Goal: Task Accomplishment & Management: Manage account settings

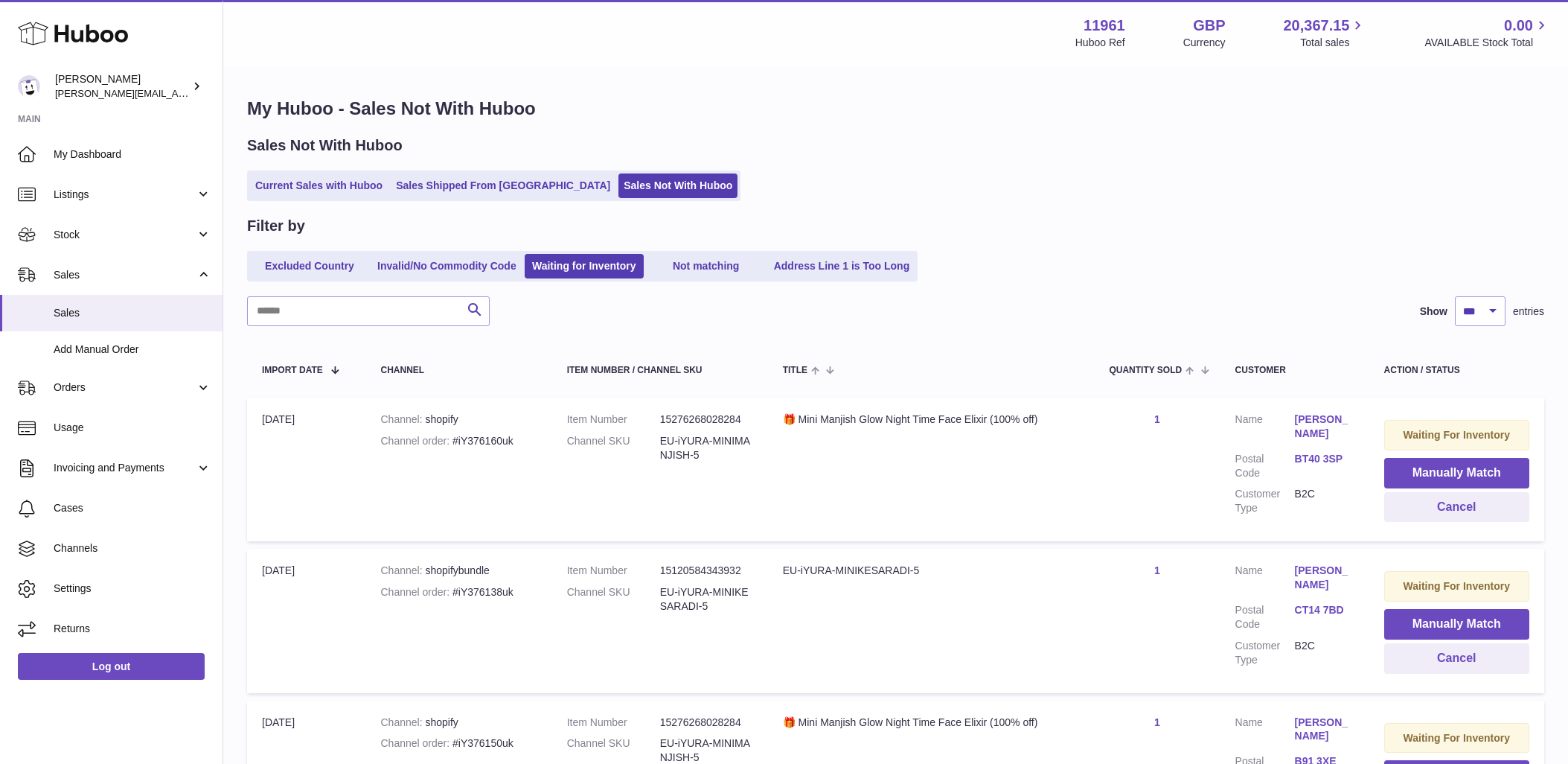
select select "***"
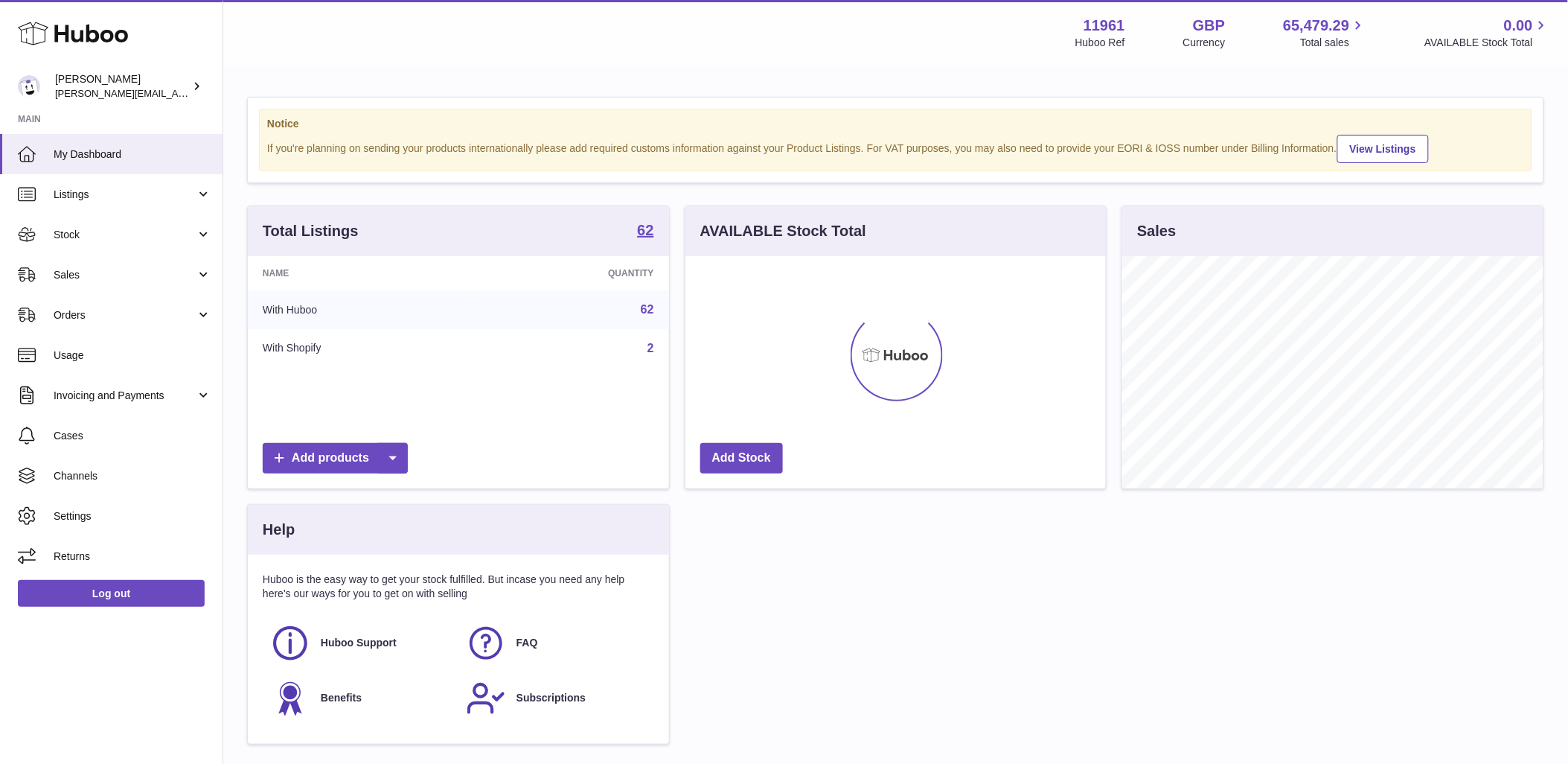
scroll to position [232, 420]
drag, startPoint x: 189, startPoint y: 276, endPoint x: 162, endPoint y: 287, distance: 29.2
click at [189, 276] on span "Sales" at bounding box center [125, 275] width 142 height 14
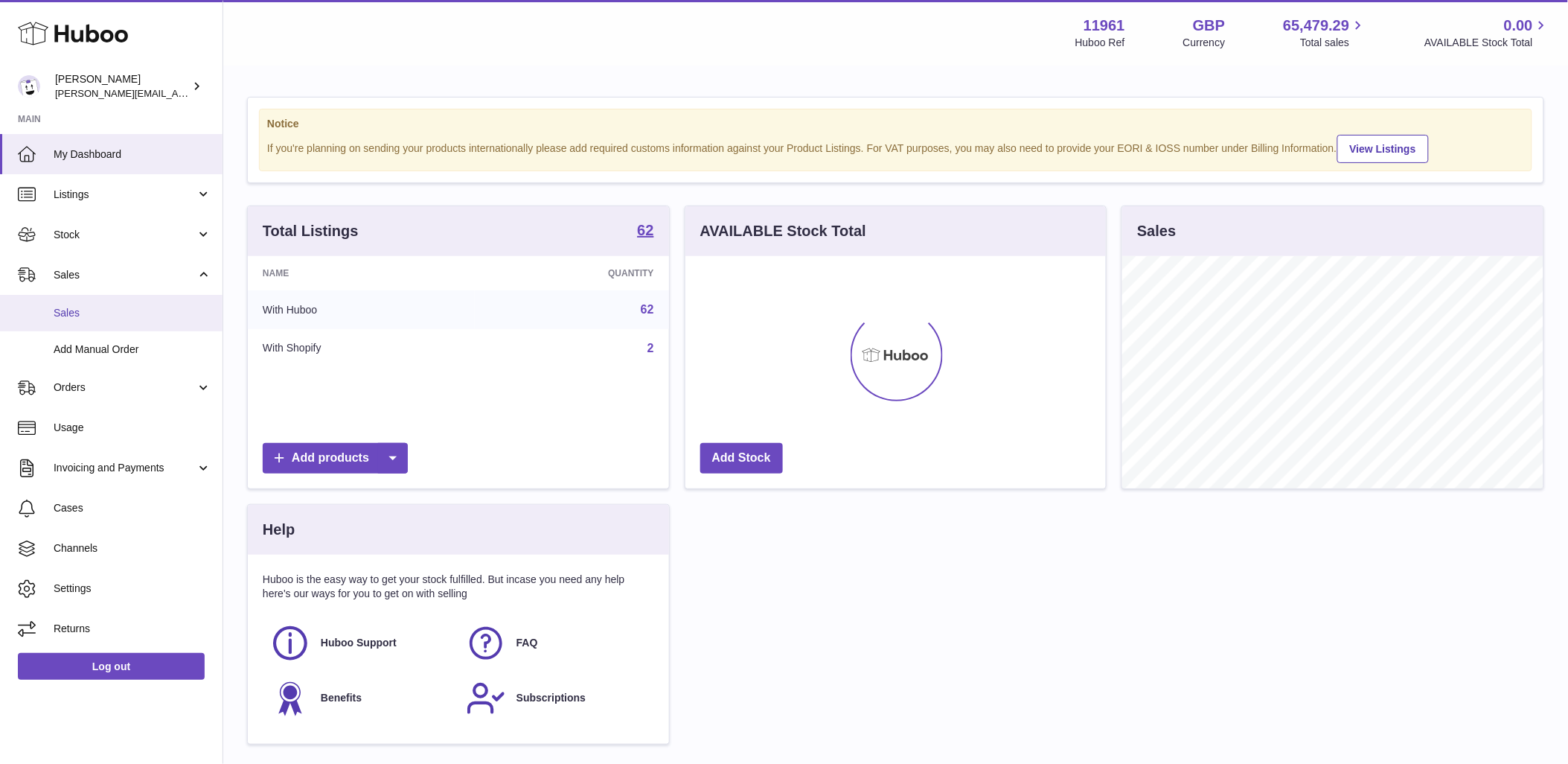
click at [104, 317] on span "Sales" at bounding box center [132, 313] width 158 height 14
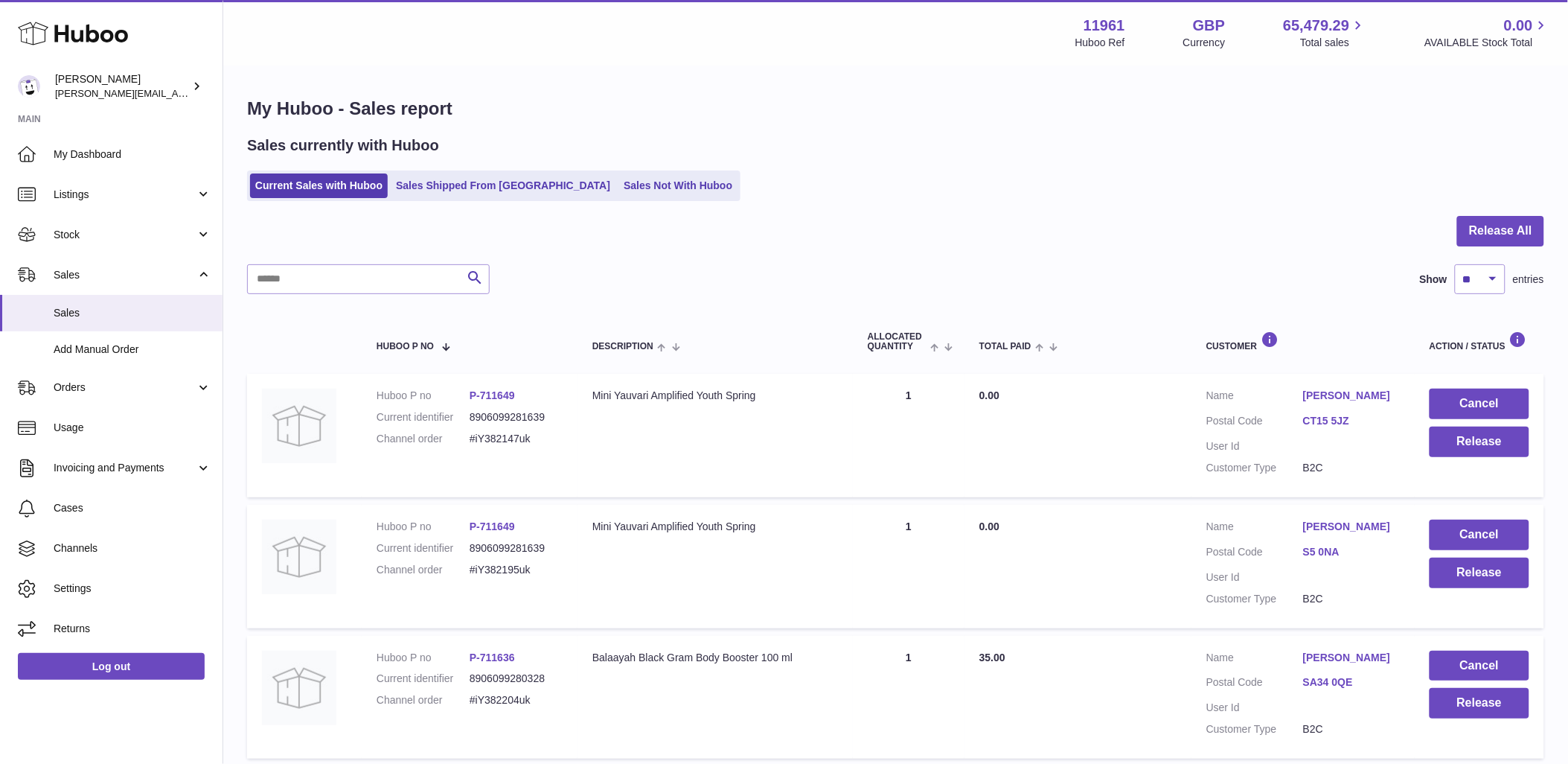
click at [618, 197] on link "Sales Not With Huboo" at bounding box center [678, 186] width 119 height 25
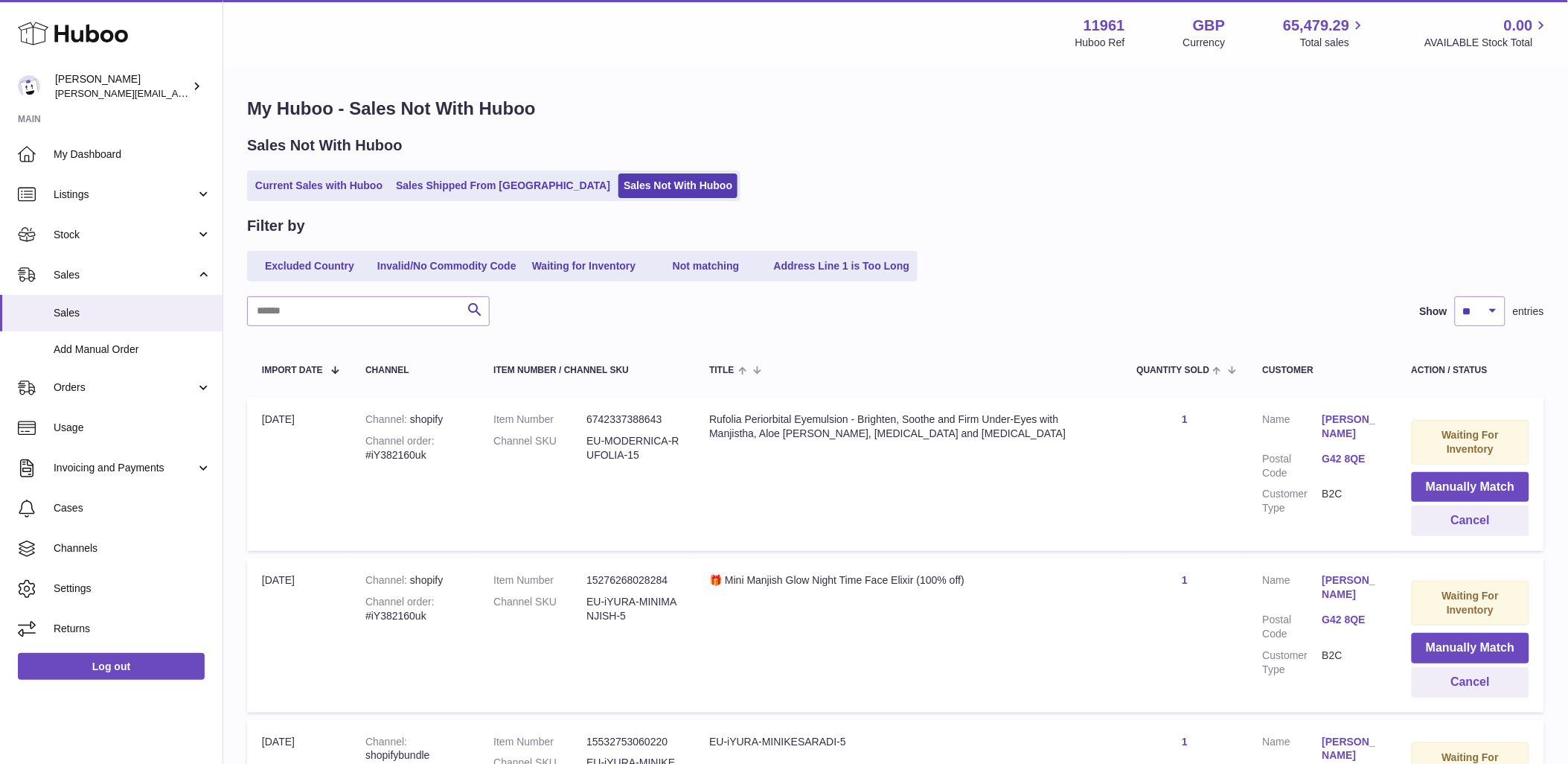
click at [864, 279] on ul "Excluded Country Invalid/No Commodity Code Waiting for Inventory Not matching A…" at bounding box center [582, 266] width 671 height 30
click at [874, 259] on link "Address Line 1 is Too Long" at bounding box center [842, 266] width 147 height 25
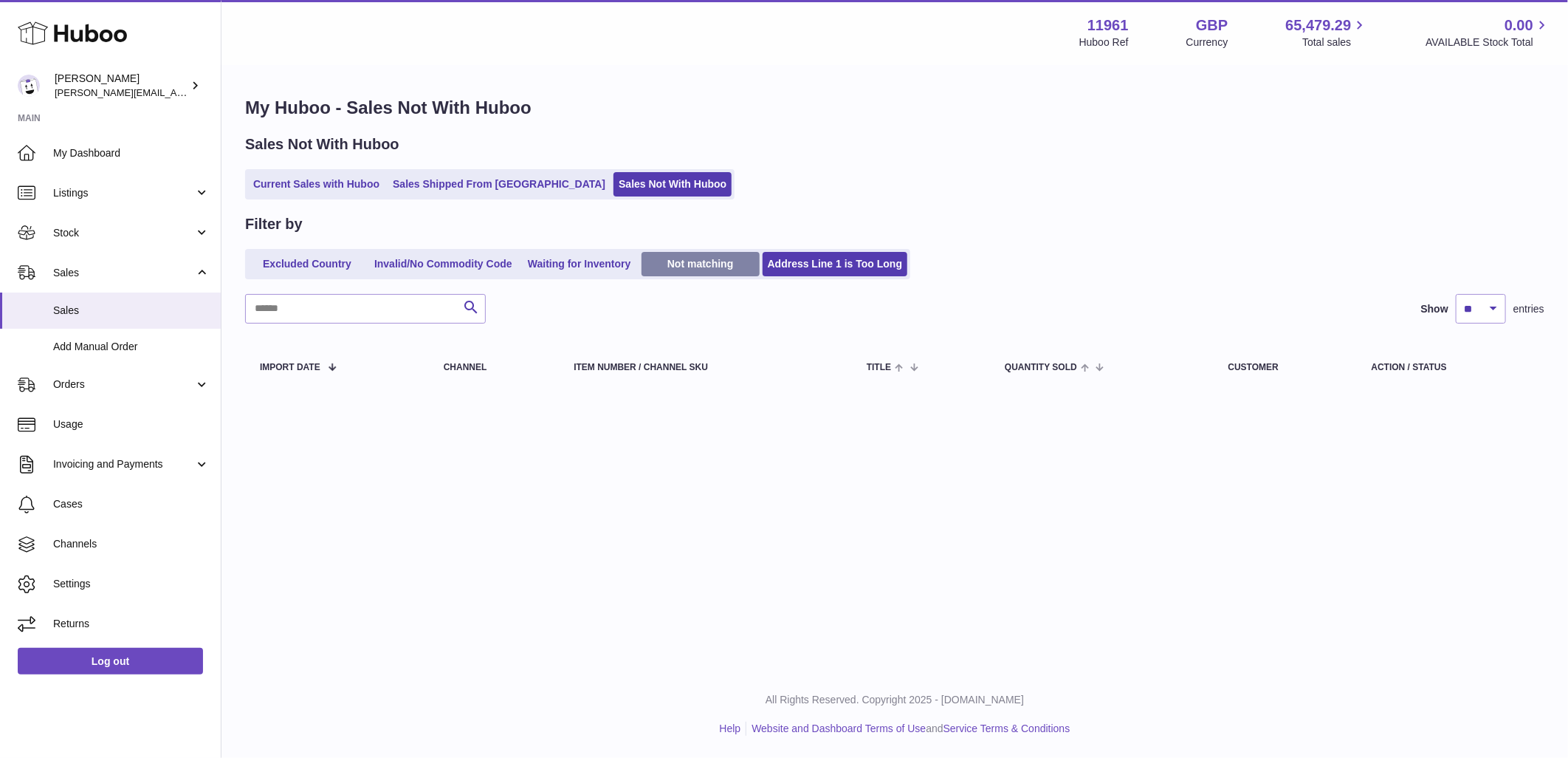
click at [682, 266] on link "Not matching" at bounding box center [701, 264] width 118 height 25
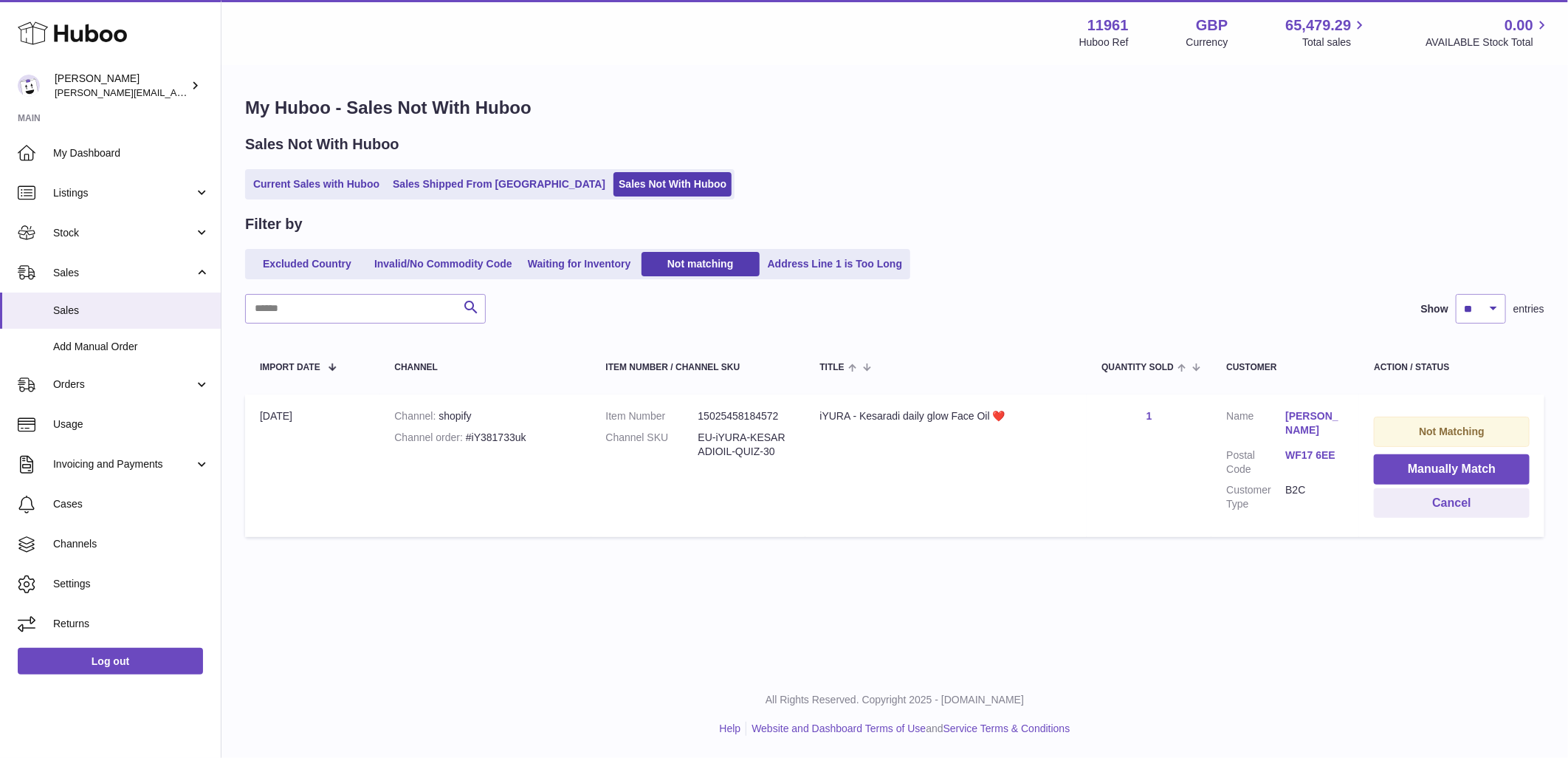
click at [556, 268] on div "Menu Huboo 11961 Huboo Ref GBP Currency 65,479.29 Total sales 0.00 AVAILABLE St…" at bounding box center [895, 286] width 1347 height 574
click at [1435, 465] on button "Manually Match" at bounding box center [1451, 469] width 156 height 30
click at [1457, 466] on button "Manually Match" at bounding box center [1451, 469] width 156 height 30
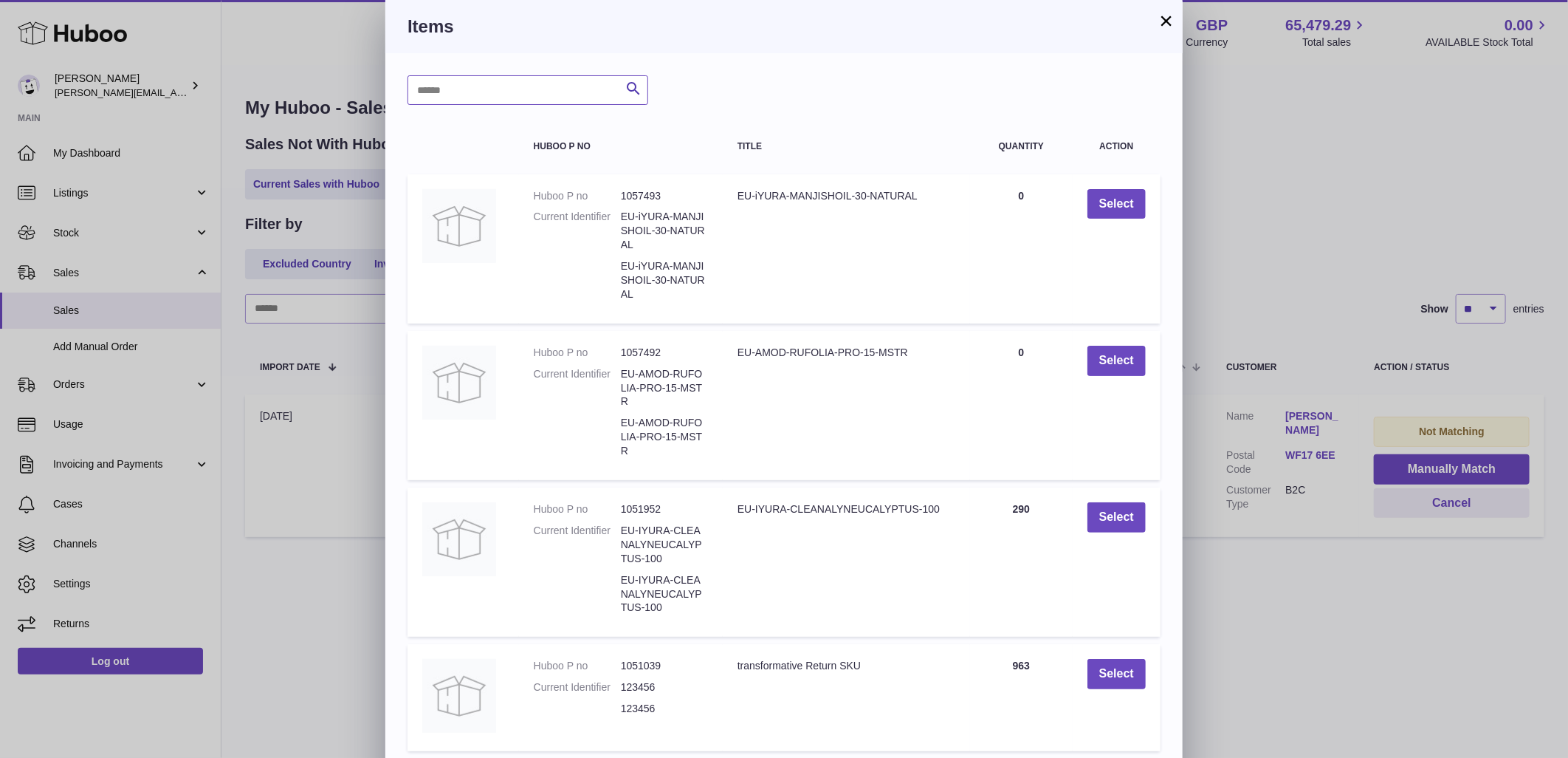
click at [537, 79] on input "text" at bounding box center [528, 90] width 241 height 29
type input "********"
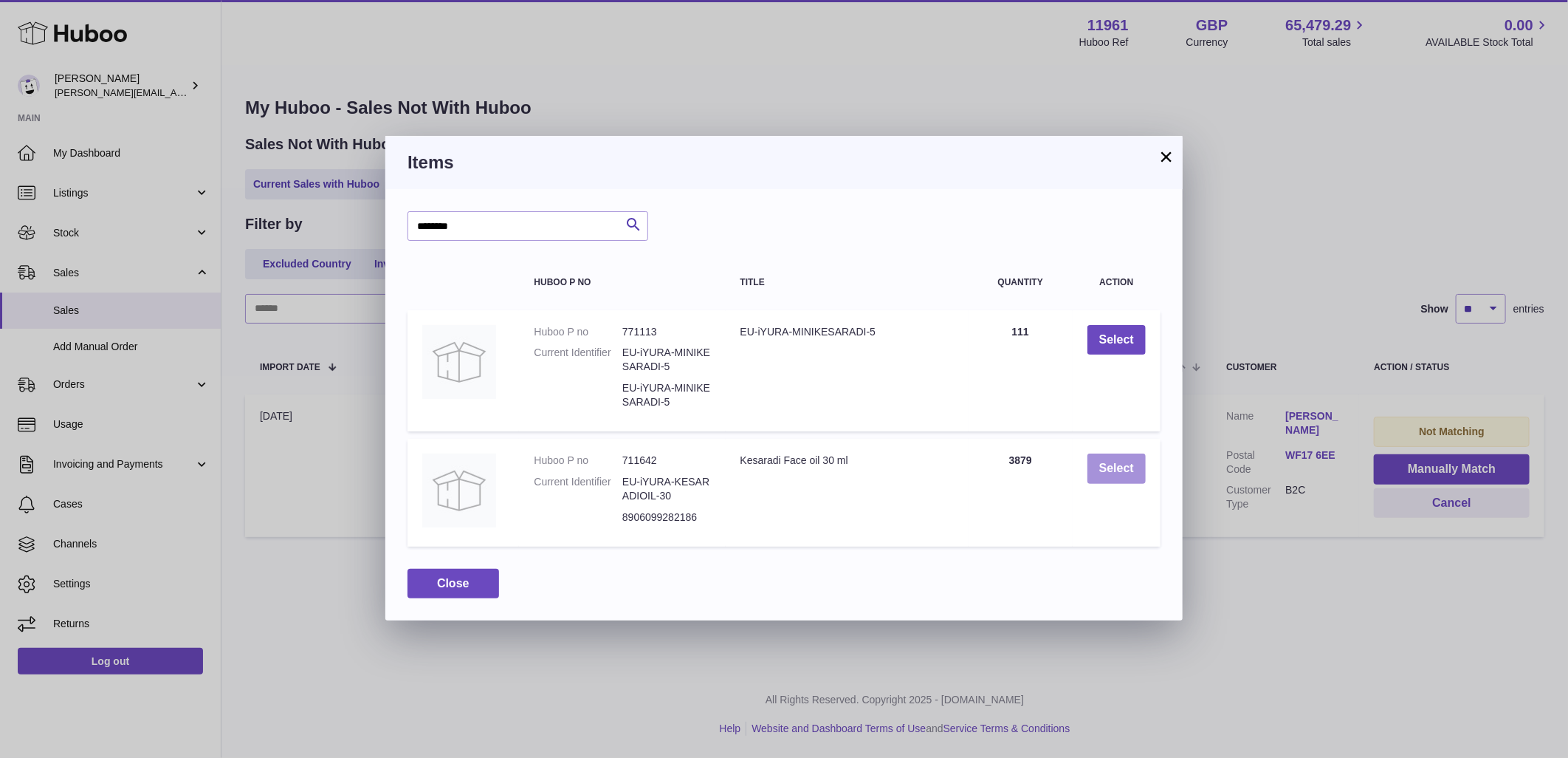
click at [1131, 466] on button "Select" at bounding box center [1117, 468] width 58 height 30
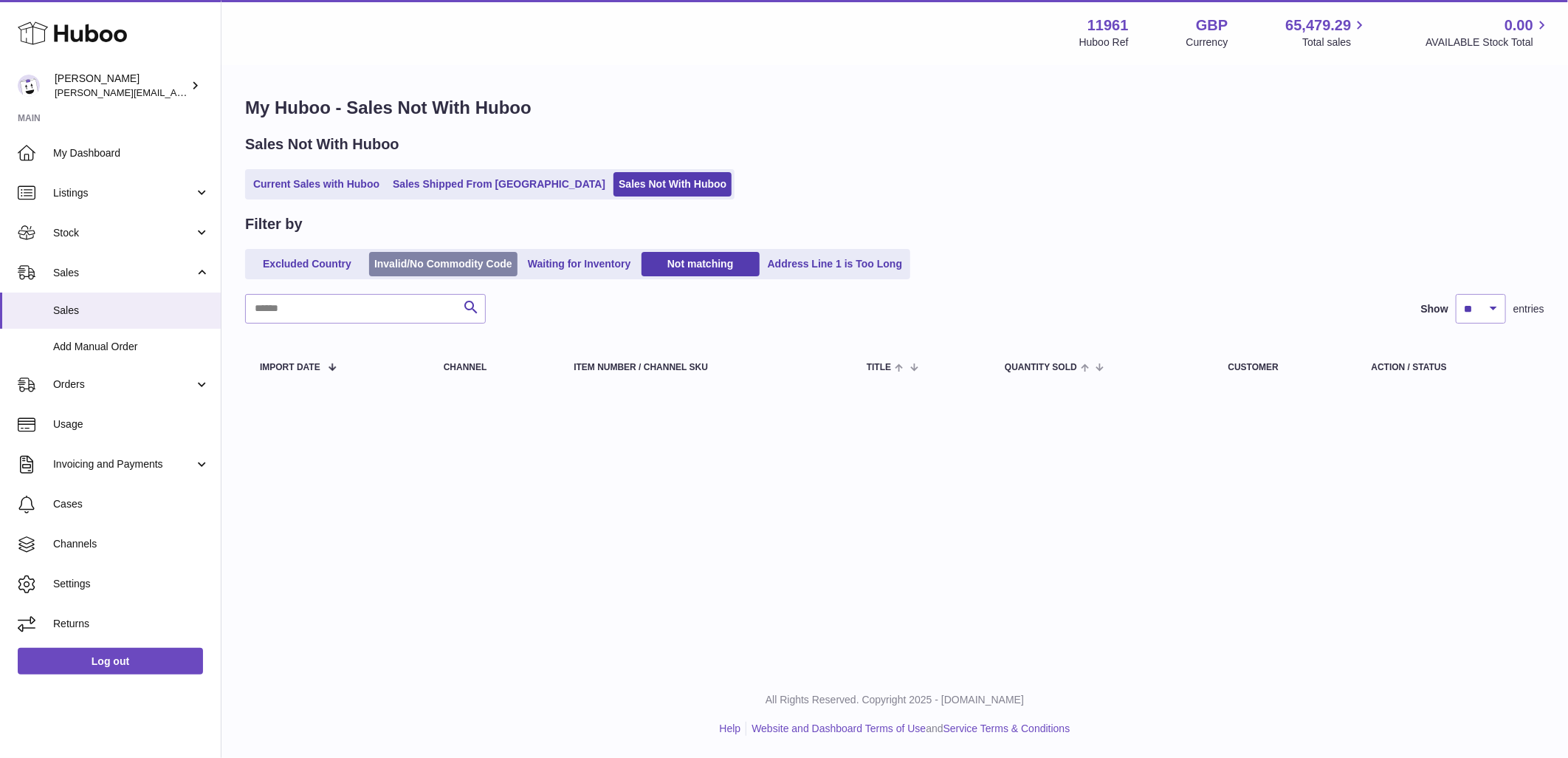
click at [421, 264] on link "Invalid/No Commodity Code" at bounding box center [443, 264] width 148 height 25
click at [319, 266] on link "Excluded Country" at bounding box center [307, 264] width 118 height 25
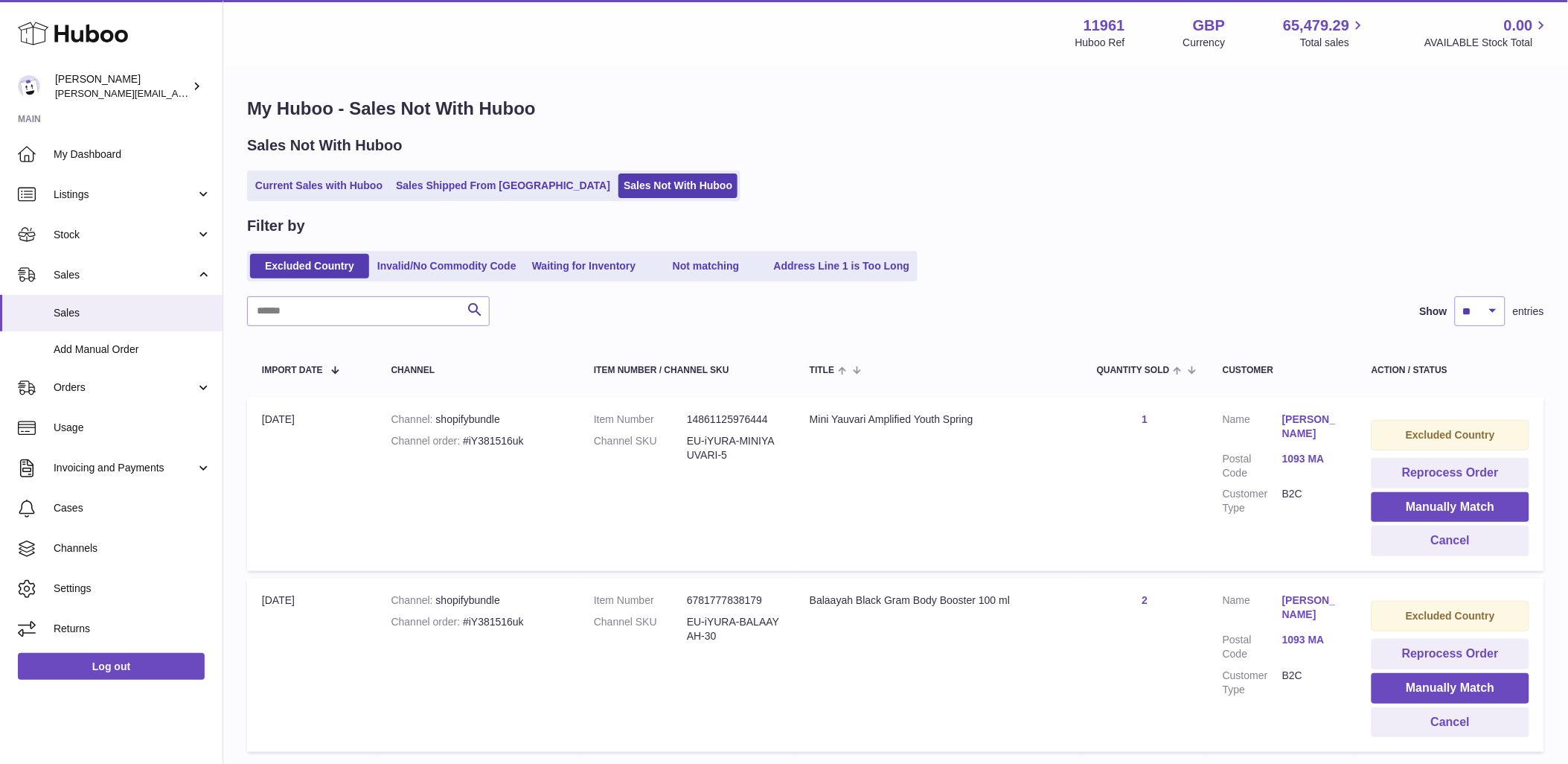
scroll to position [113, 0]
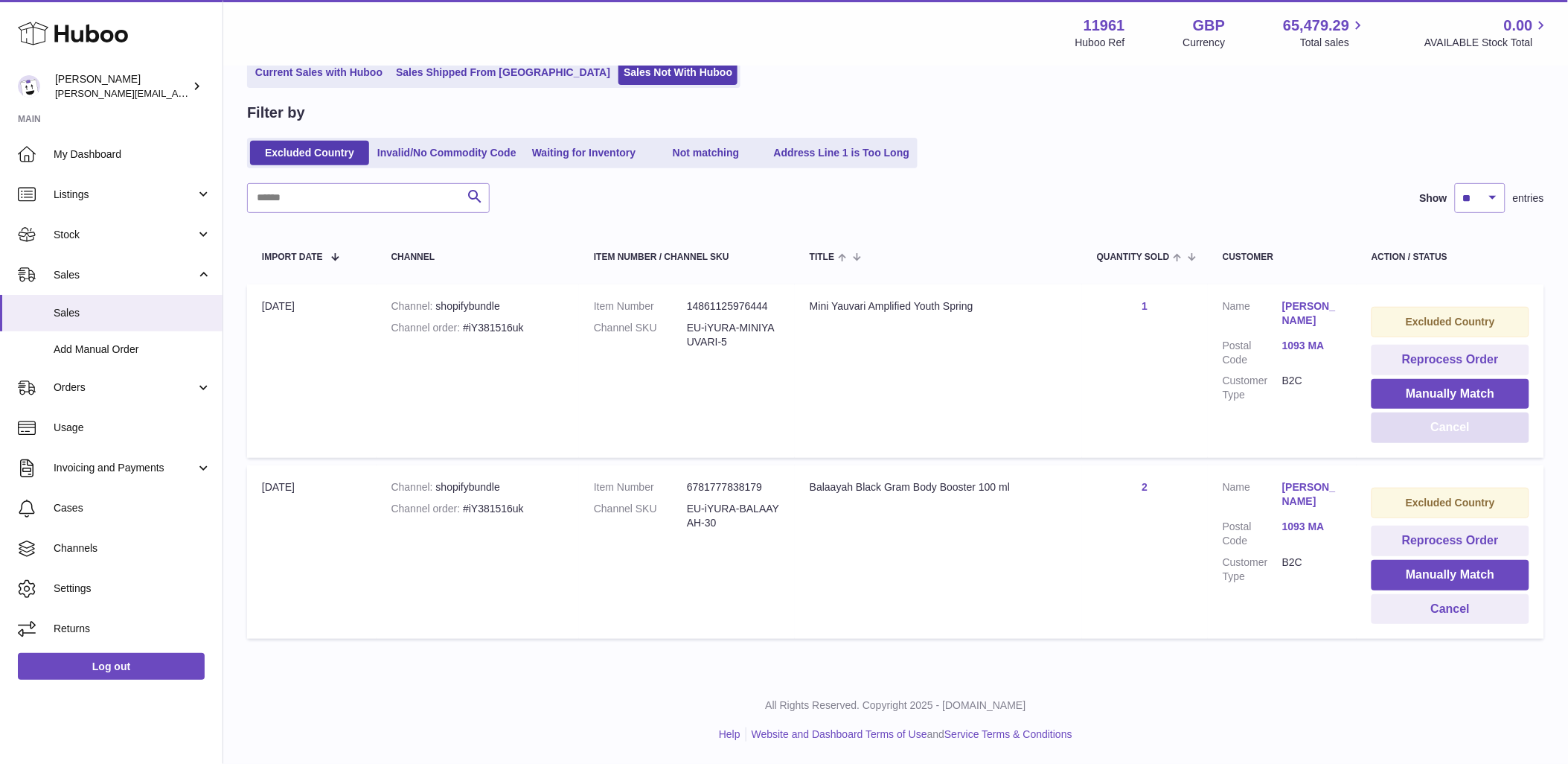
click at [1419, 435] on button "Cancel" at bounding box center [1450, 427] width 158 height 30
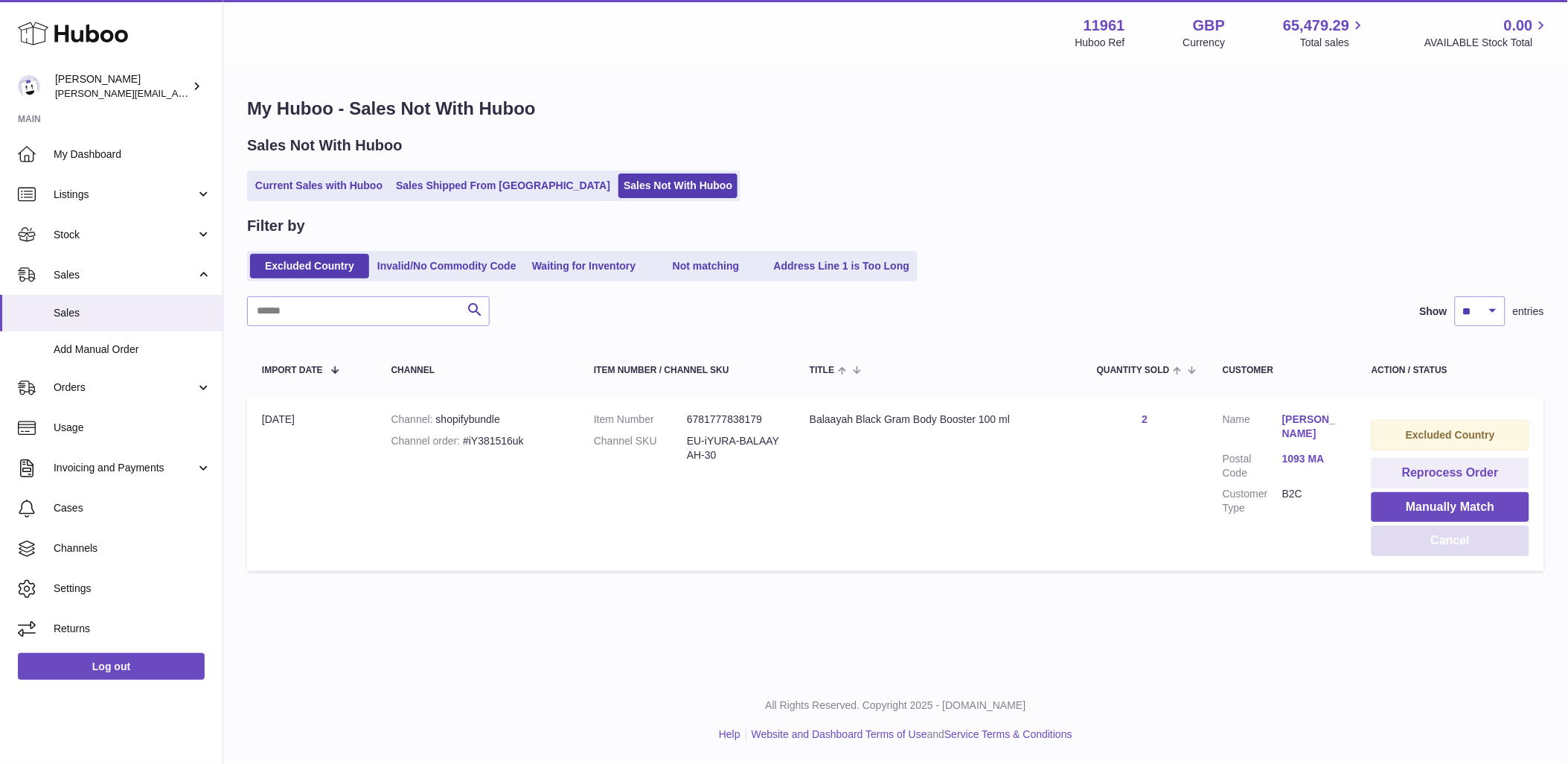
scroll to position [0, 0]
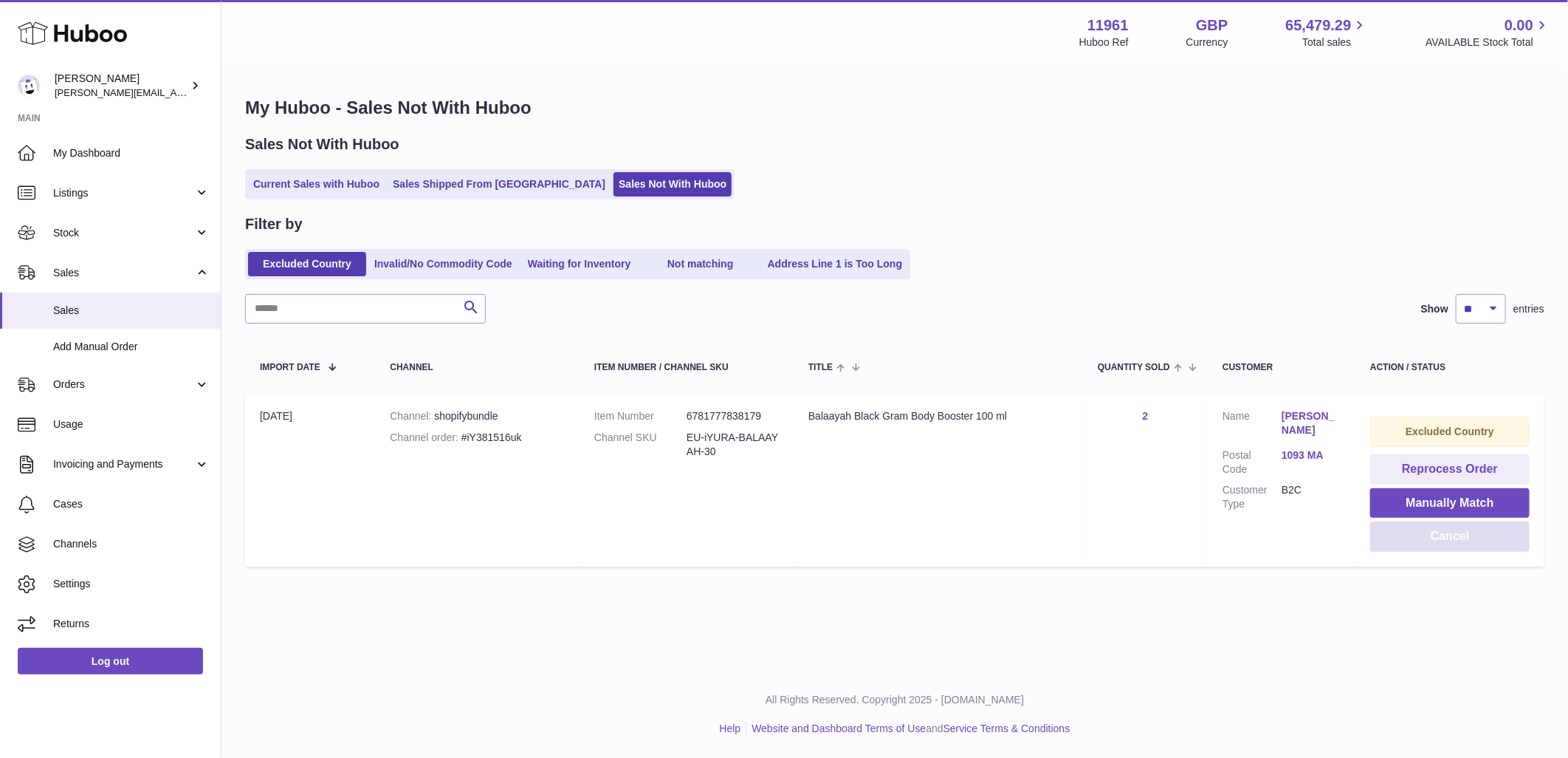
drag, startPoint x: 1411, startPoint y: 534, endPoint x: 1372, endPoint y: 507, distance: 47.4
click at [1412, 534] on button "Cancel" at bounding box center [1450, 536] width 160 height 30
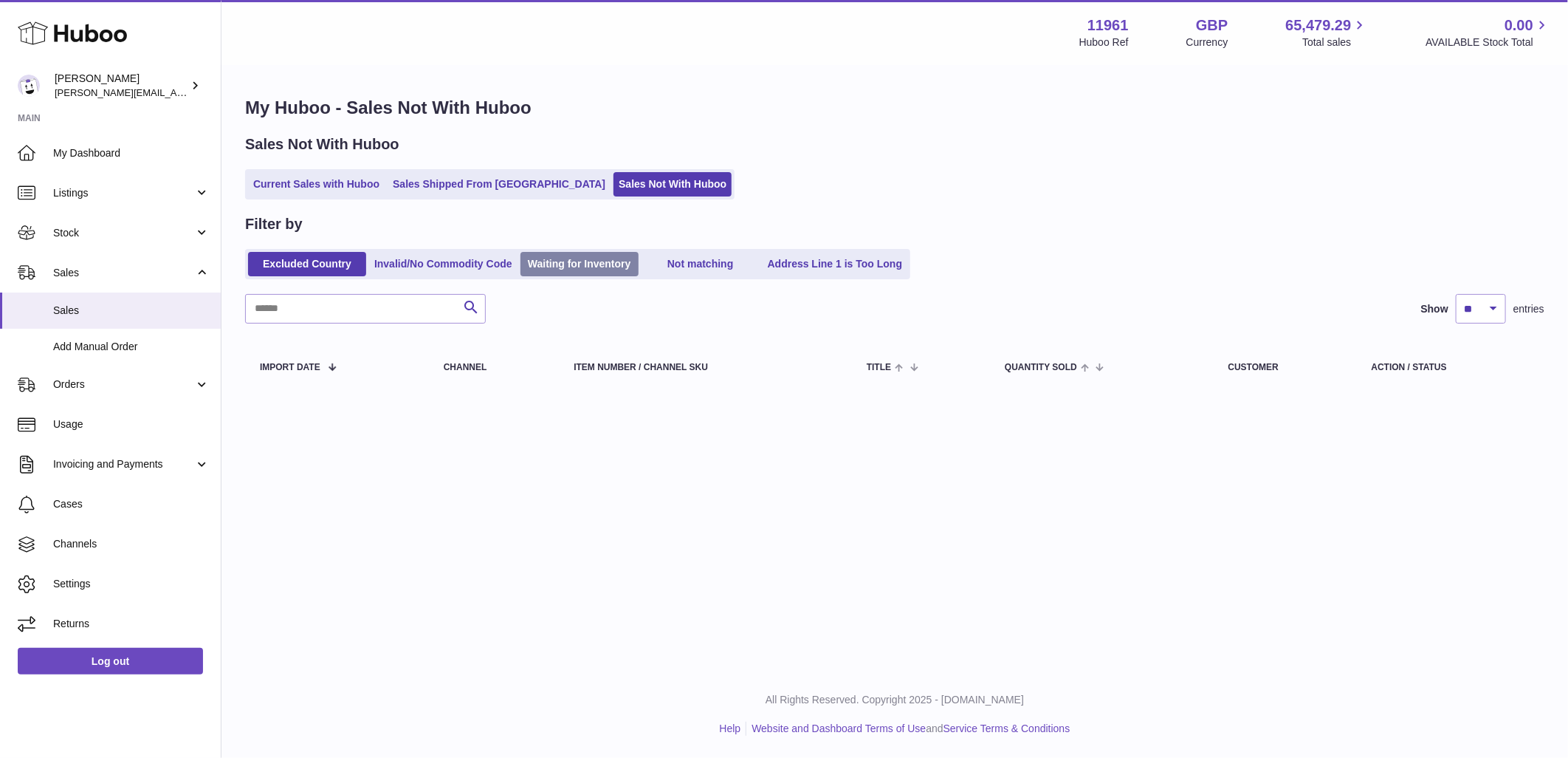
click at [572, 262] on link "Waiting for Inventory" at bounding box center [579, 264] width 118 height 25
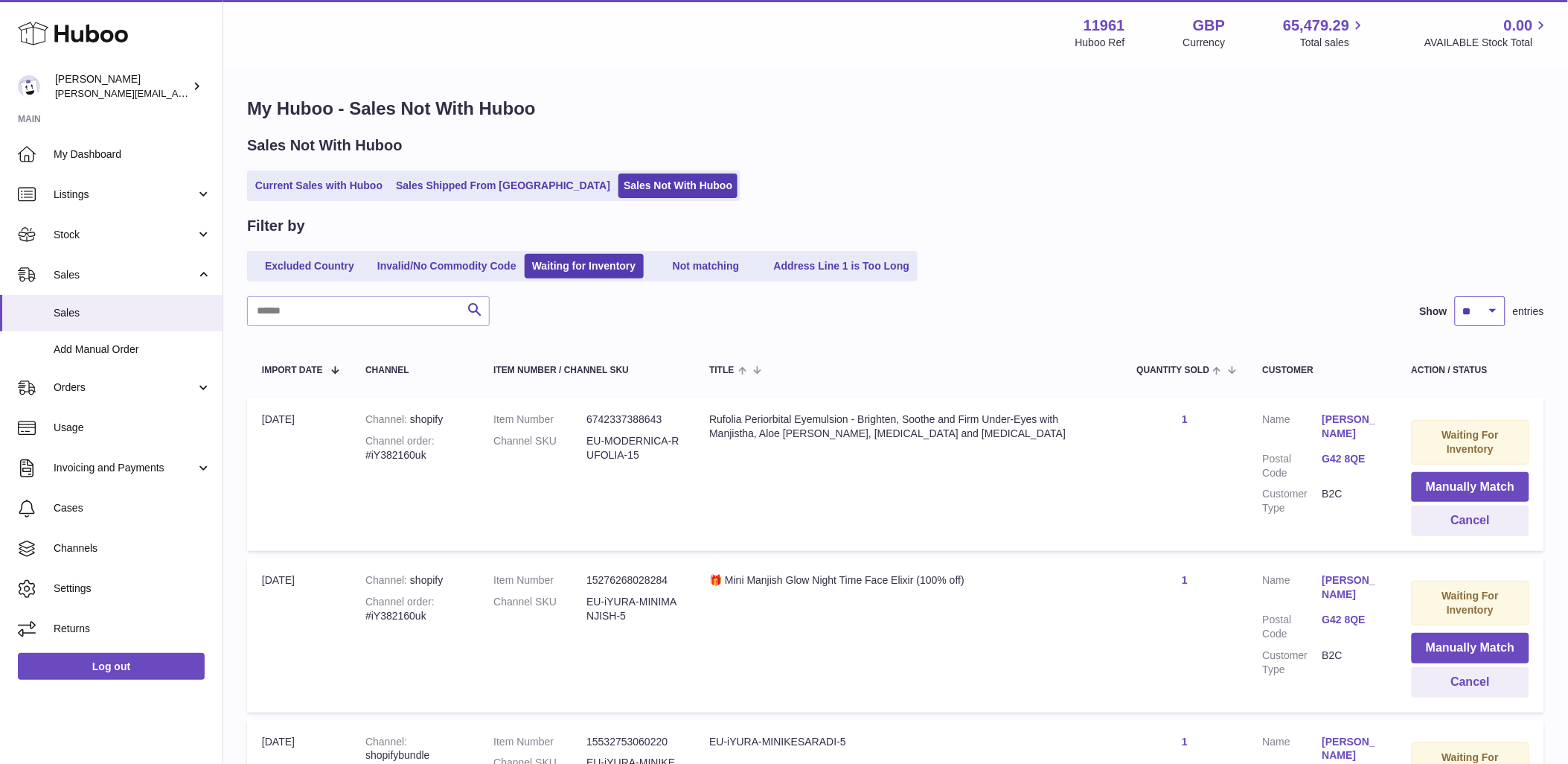
click at [1476, 319] on select "** ** ** ***" at bounding box center [1480, 311] width 50 height 29
select select "***"
click at [1455, 296] on select "** ** ** ***" at bounding box center [1480, 311] width 50 height 29
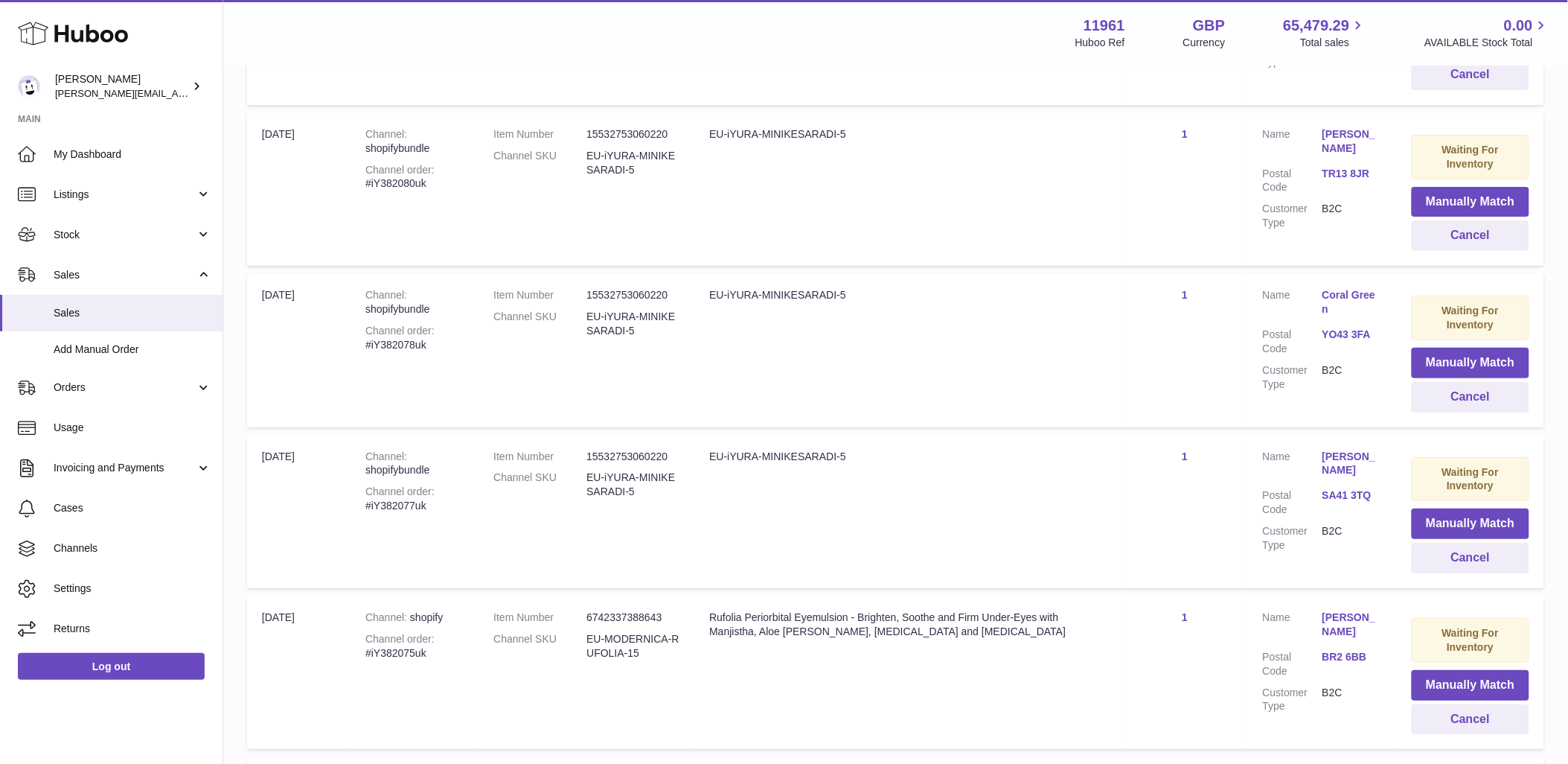
scroll to position [15920, 0]
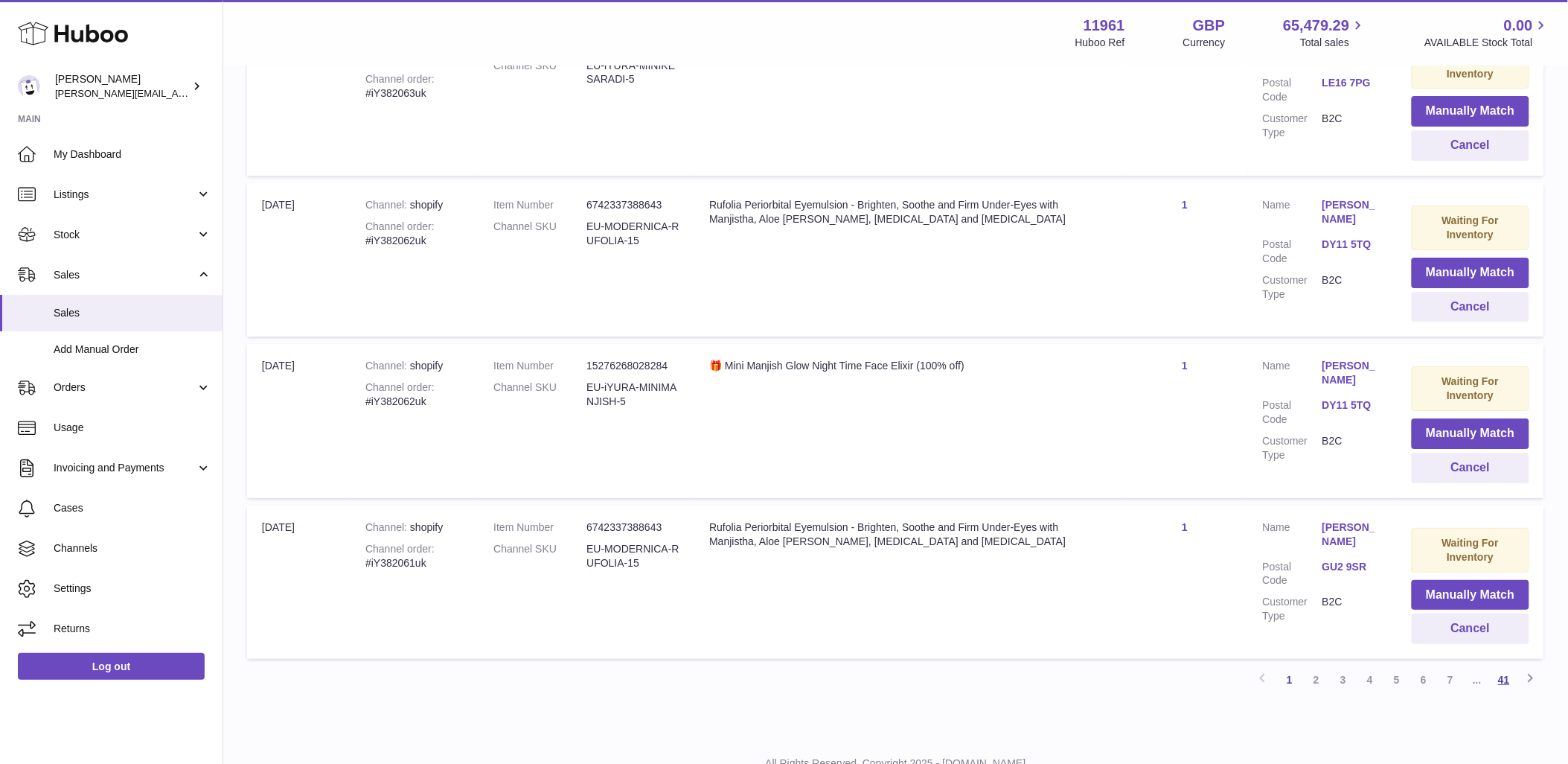
click at [1508, 666] on link "41" at bounding box center [1504, 680] width 27 height 27
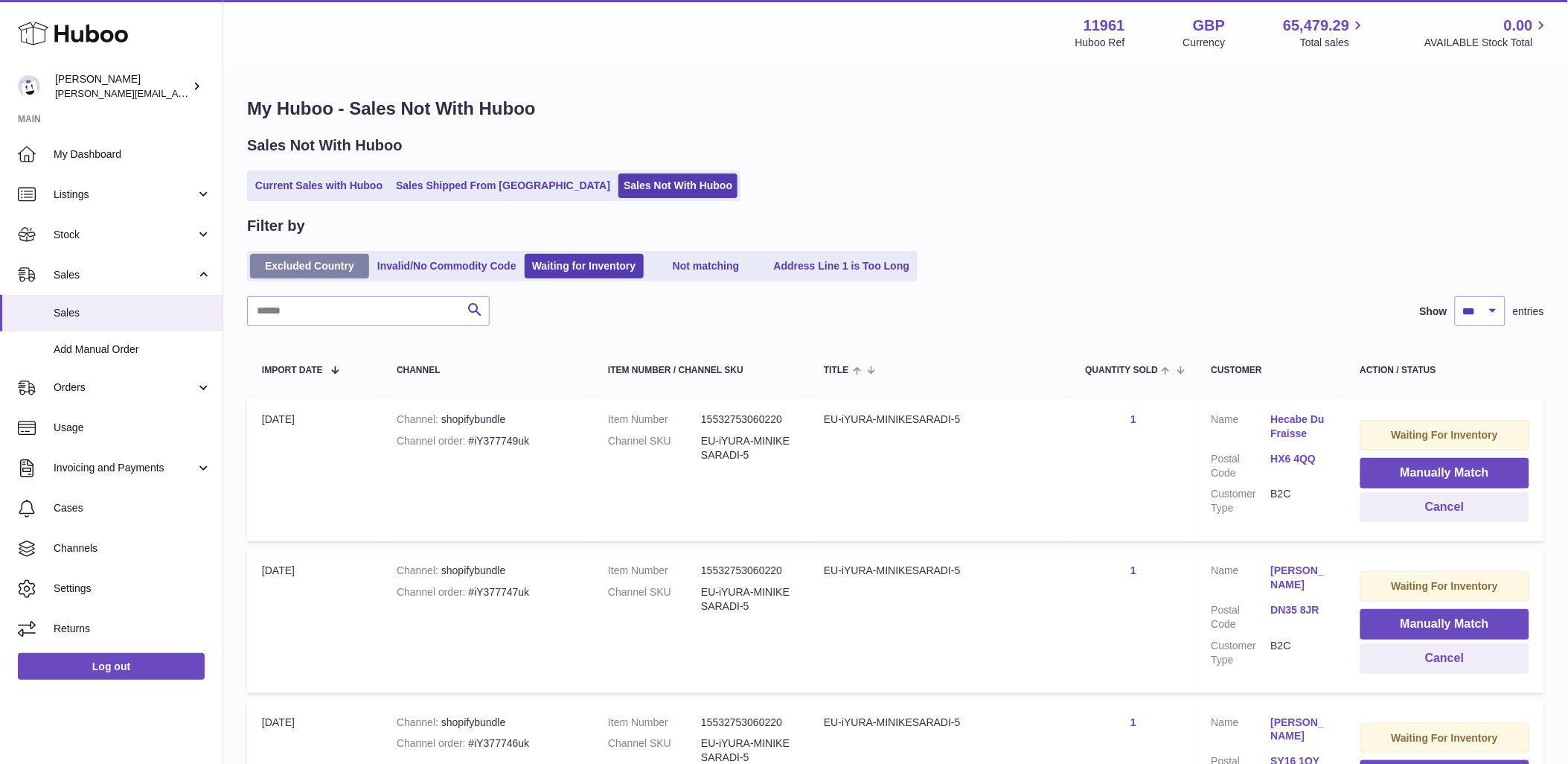
click at [329, 263] on link "Excluded Country" at bounding box center [309, 266] width 119 height 25
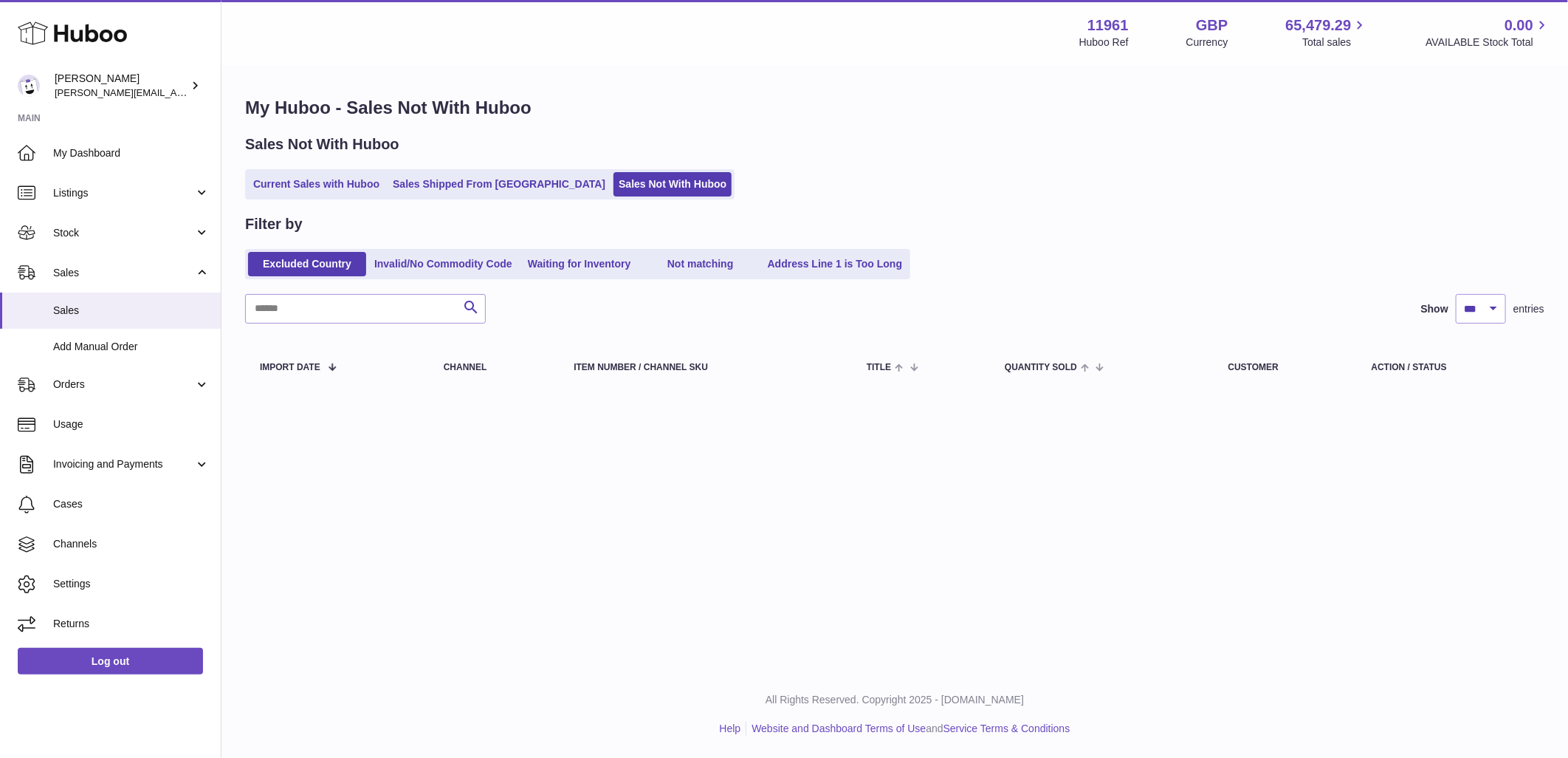
click at [430, 263] on link "Invalid/No Commodity Code" at bounding box center [443, 264] width 148 height 25
click at [586, 262] on link "Waiting for Inventory" at bounding box center [579, 264] width 118 height 25
